Goal: Find specific page/section: Find specific page/section

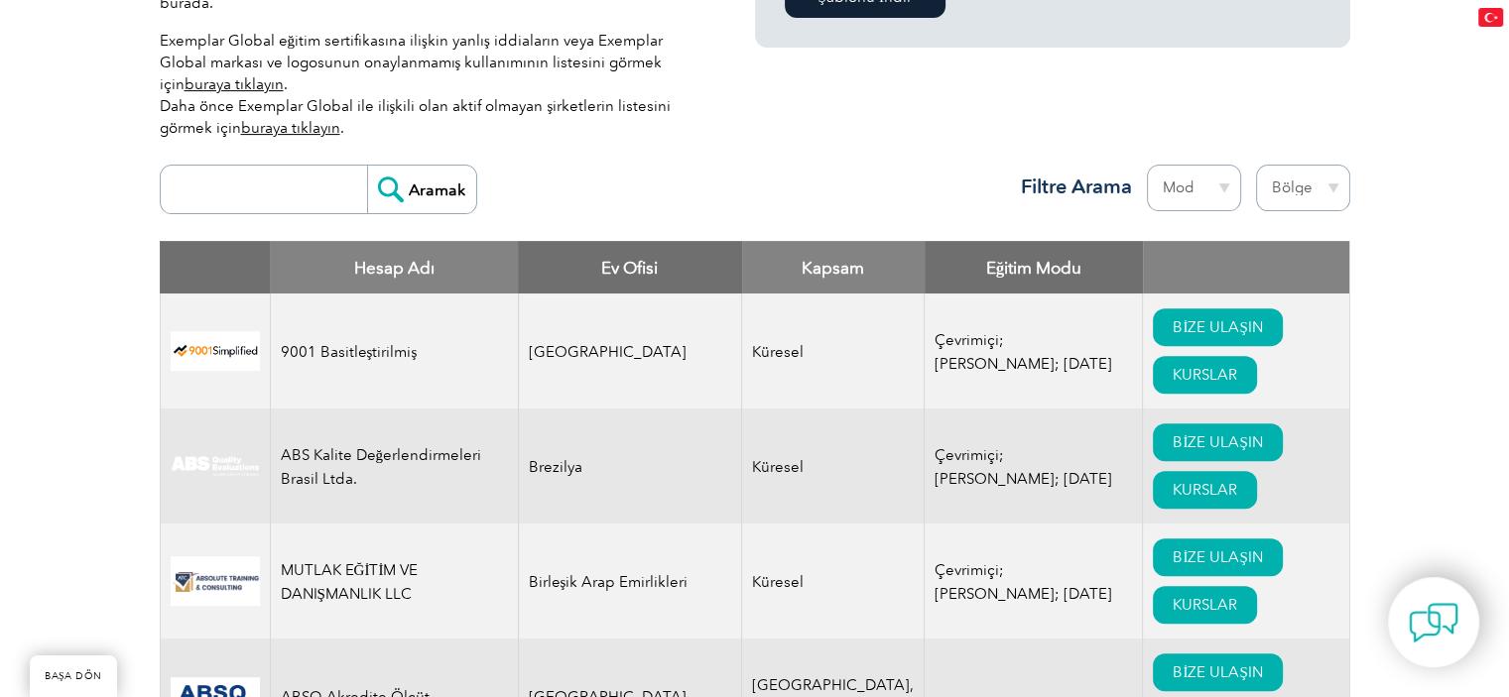
scroll to position [476, 0]
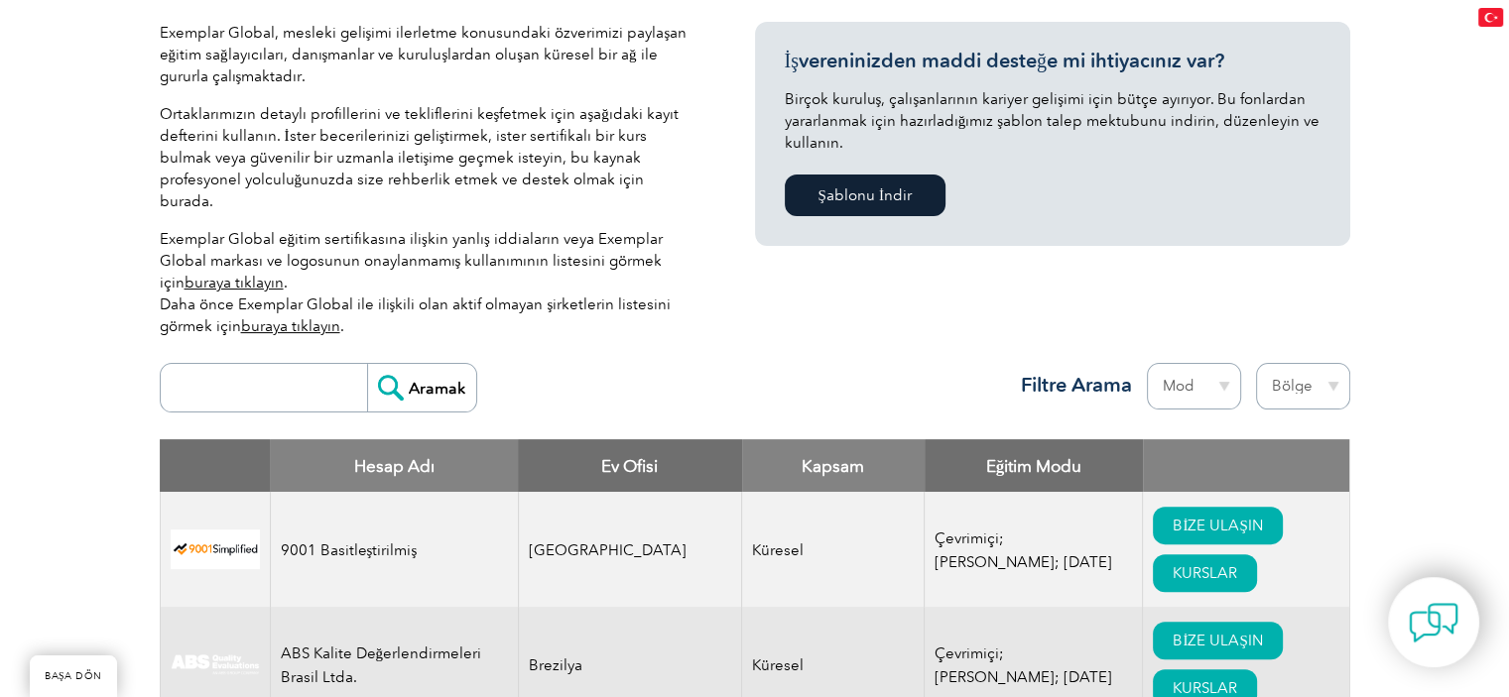
click at [1290, 363] on select "Bölge Avustralya Bahreyn Bangladeş Brezilya Kanada Kolombiya Dominik Cumhuriyet…" at bounding box center [1303, 386] width 94 height 47
select select "[GEOGRAPHIC_DATA]"
click at [1256, 363] on select "Bölge Avustralya Bahreyn Bangladeş Brezilya Kanada Kolombiya Dominik Cumhuriyet…" at bounding box center [1303, 386] width 94 height 47
click at [1202, 363] on select "Mod Çevrimiçi Şahsen Karışık" at bounding box center [1194, 386] width 94 height 47
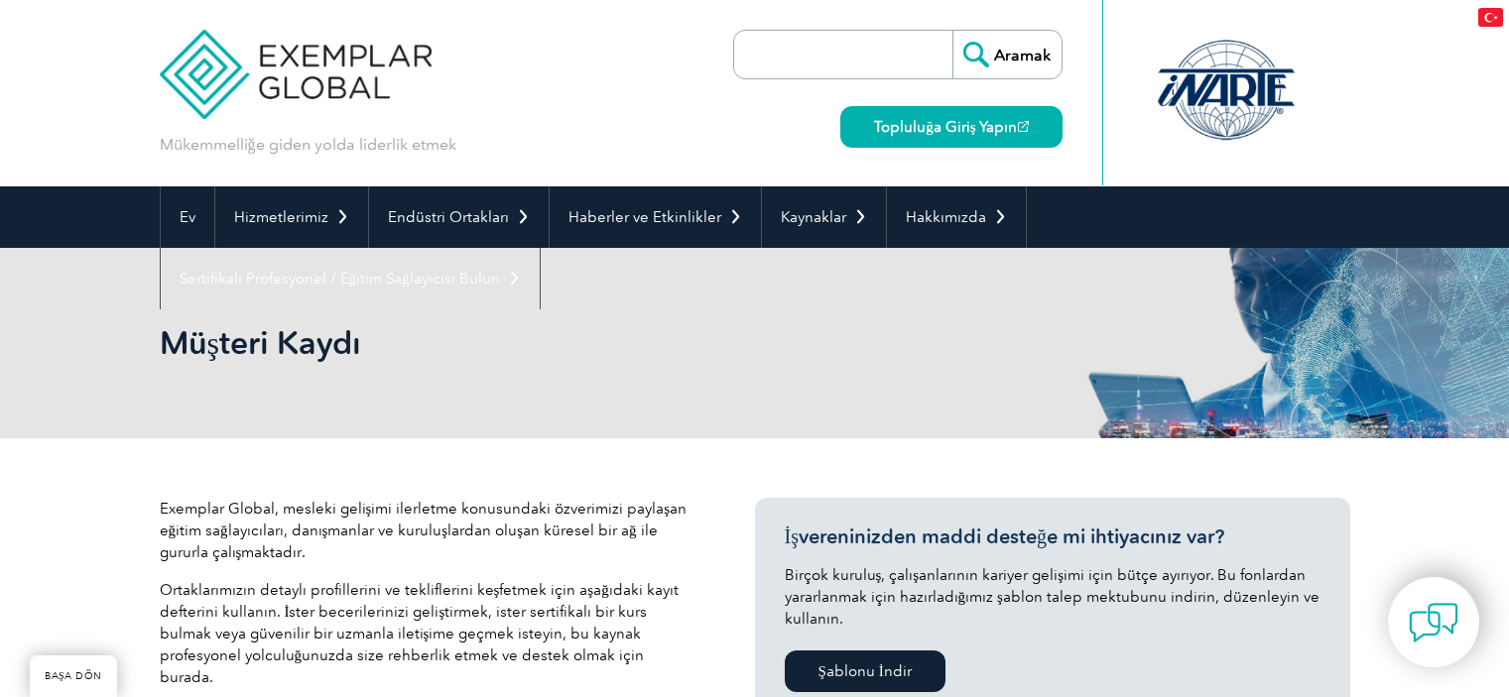
select select "[GEOGRAPHIC_DATA]"
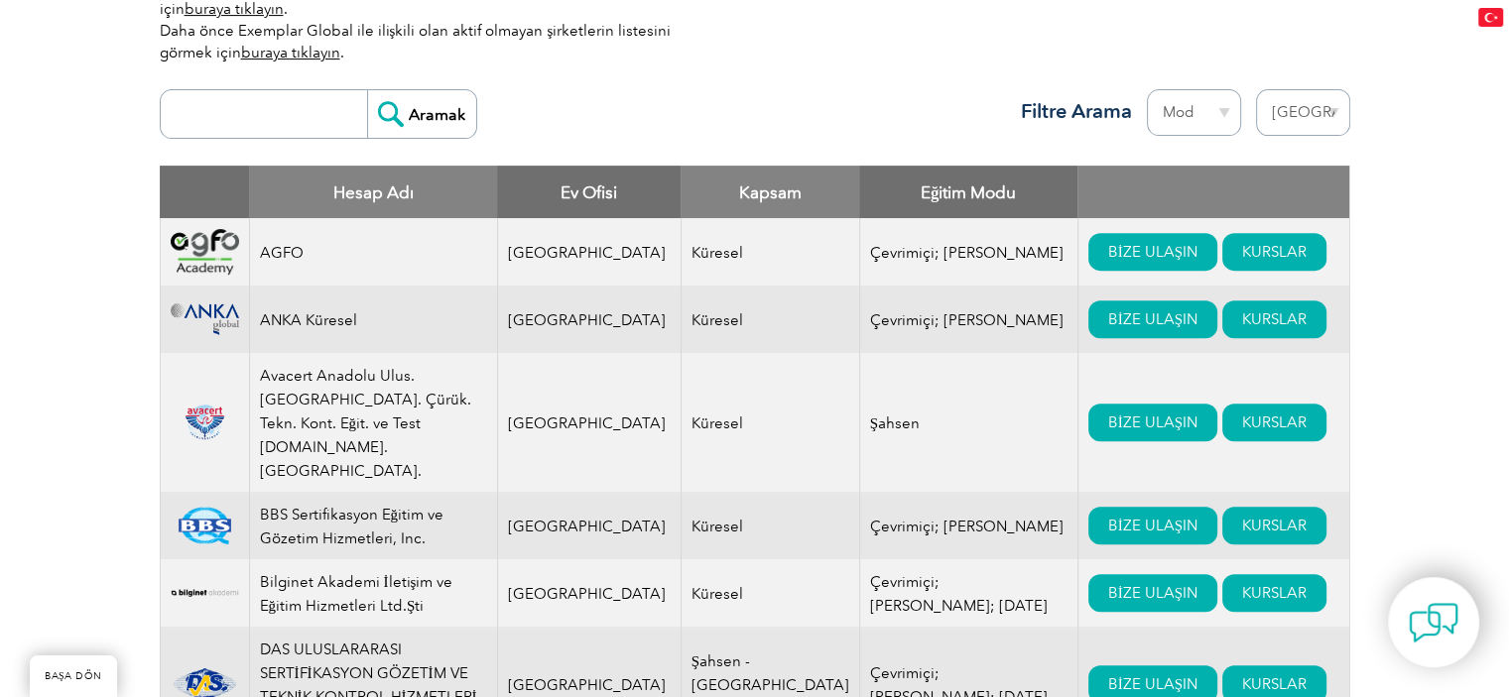
scroll to position [654, 0]
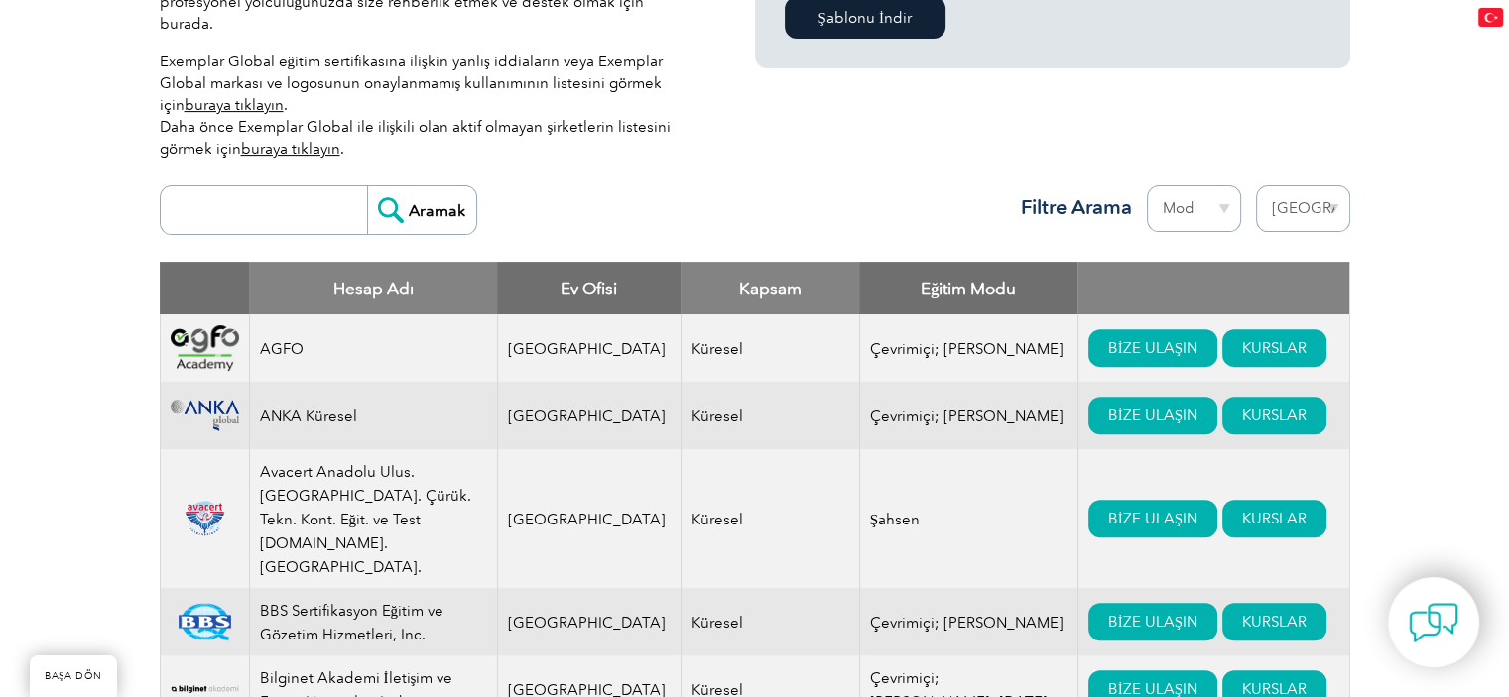
click at [256, 186] on input "search" at bounding box center [269, 210] width 196 height 48
type input "novarge"
click at [367, 186] on input "Aramak" at bounding box center [421, 210] width 109 height 48
